Goal: Task Accomplishment & Management: Manage account settings

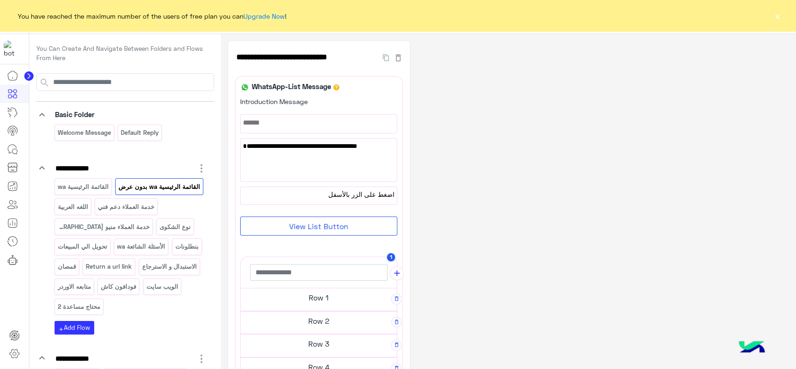
click at [29, 76] on icon at bounding box center [29, 76] width 2 height 5
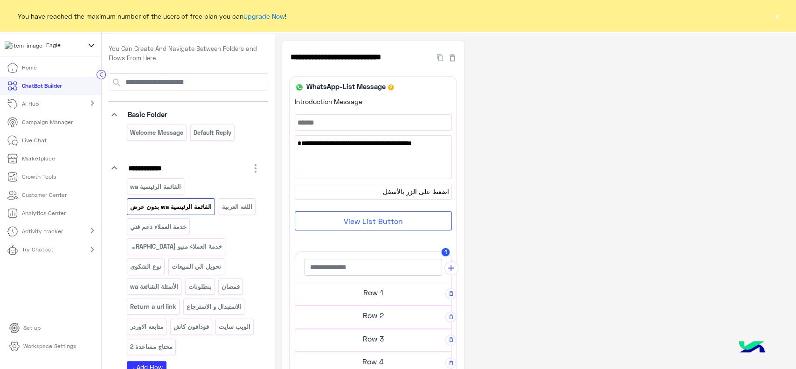
click at [92, 49] on icon at bounding box center [91, 45] width 10 height 11
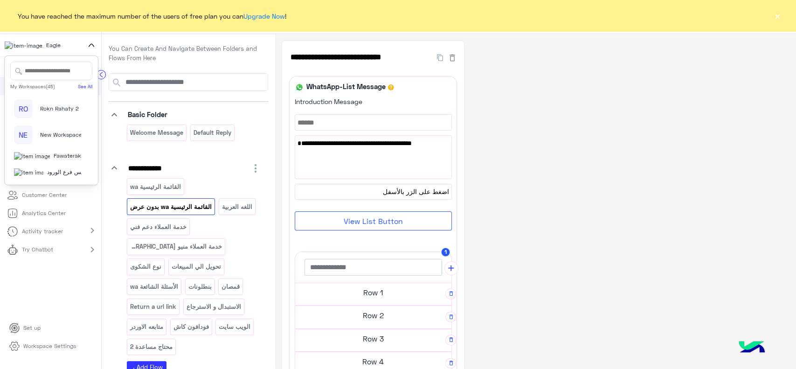
scroll to position [1019, 0]
click at [53, 172] on span "فلوريا ماركت" at bounding box center [65, 171] width 31 height 8
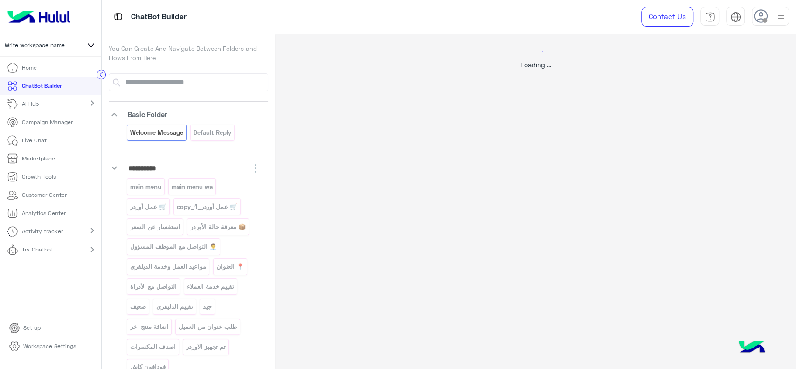
select select "*"
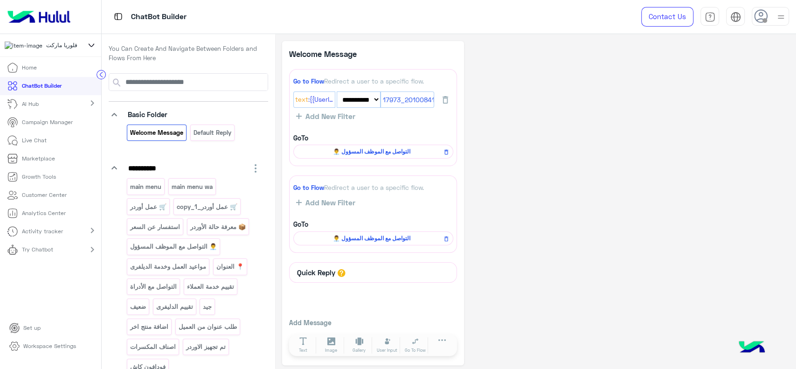
click at [36, 348] on p "Workspace Settings" at bounding box center [49, 346] width 53 height 8
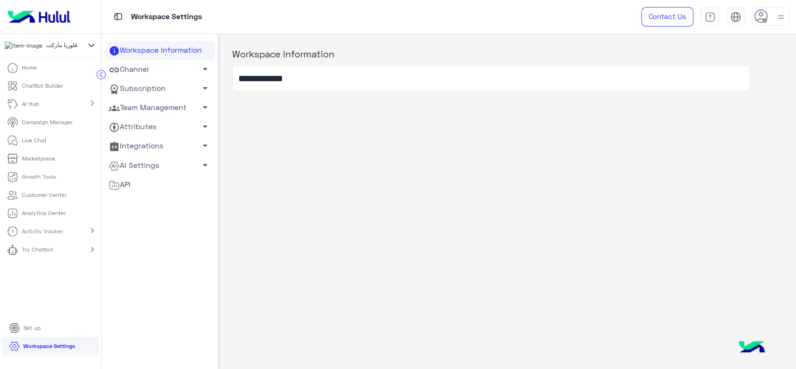
click at [175, 108] on link "Team Management arrow_drop_down" at bounding box center [159, 107] width 109 height 19
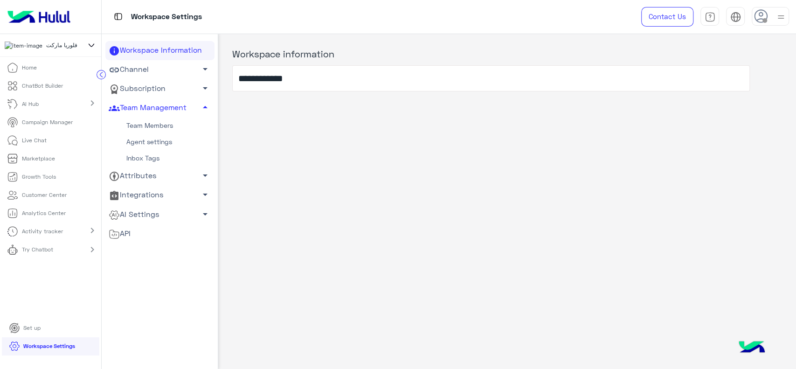
click at [149, 126] on link "Team Members" at bounding box center [159, 126] width 109 height 16
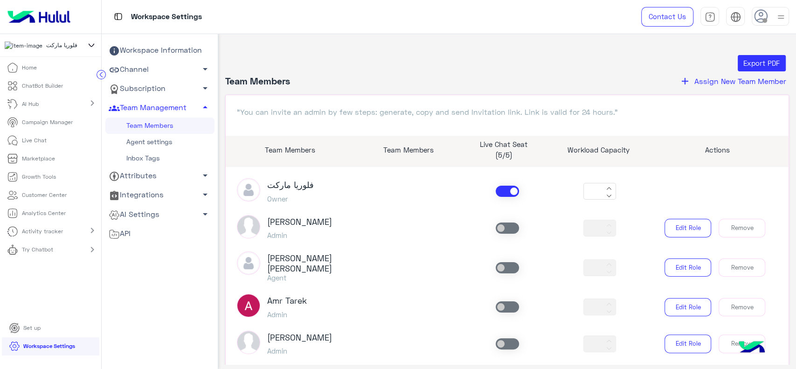
click at [695, 82] on span "Assign New Team Member" at bounding box center [741, 81] width 92 height 9
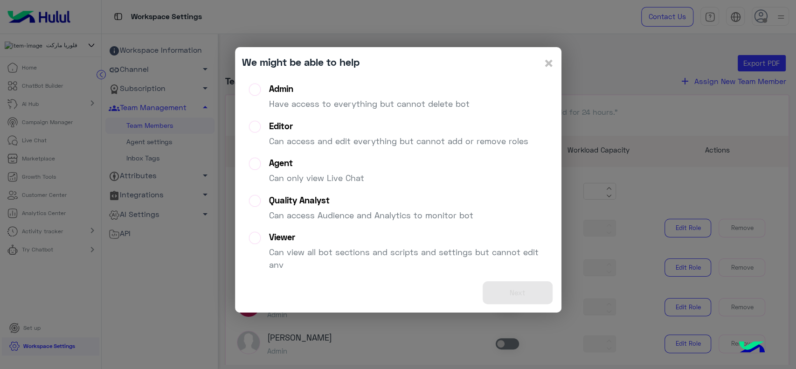
click at [348, 95] on div "Admin Have access to everything but cannot delete bot" at bounding box center [369, 101] width 201 height 34
click at [513, 293] on button "Next" at bounding box center [518, 292] width 70 height 23
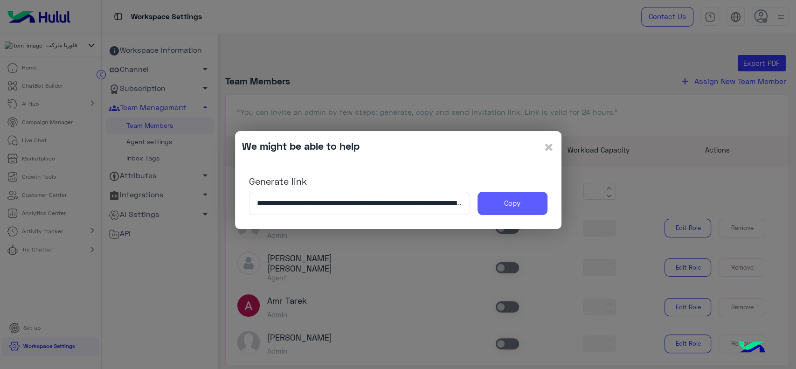
click at [519, 200] on button "Copy" at bounding box center [513, 203] width 70 height 23
